Goal: Entertainment & Leisure: Consume media (video, audio)

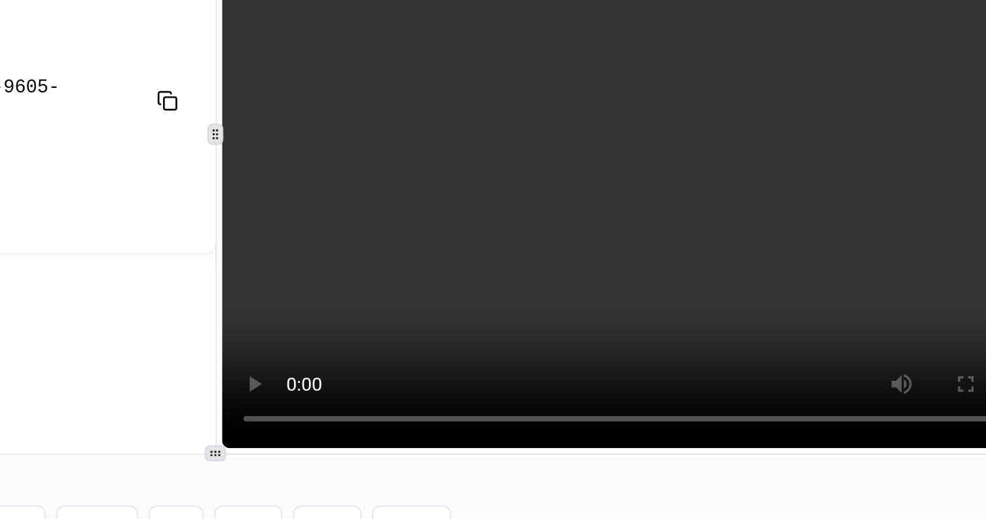
click at [825, 179] on video at bounding box center [778, 156] width 409 height 306
